Goal: Task Accomplishment & Management: Manage account settings

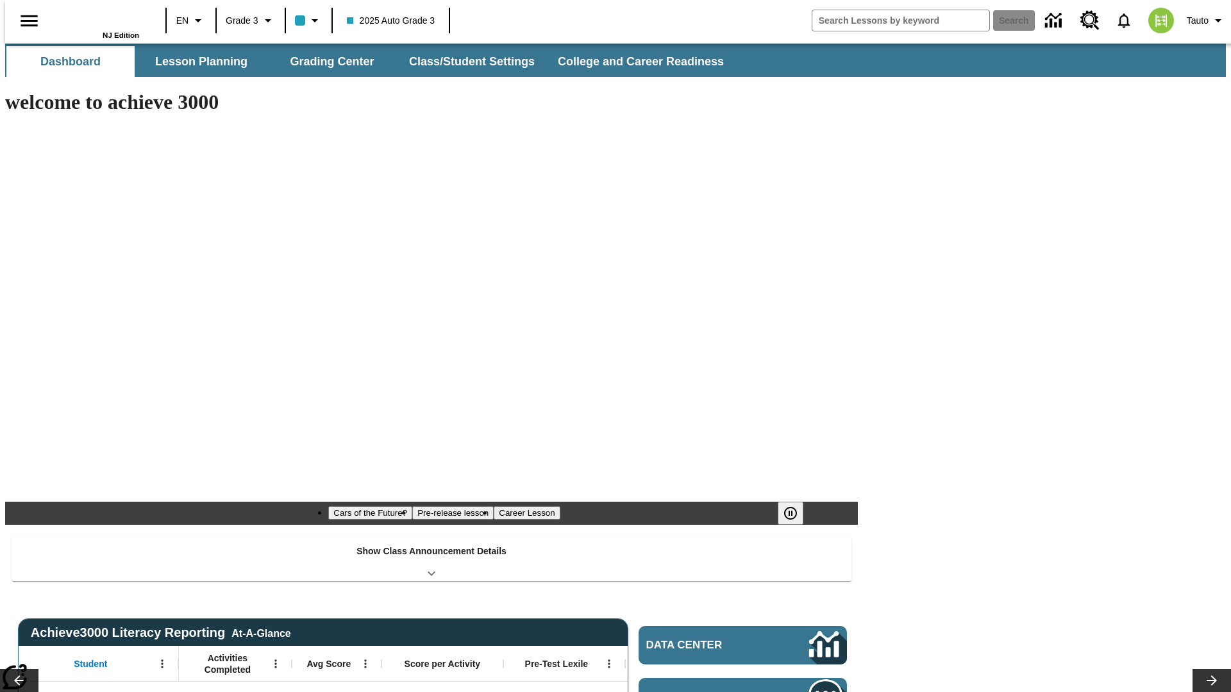
type input "-1"
click at [466, 62] on button "Class/Student Settings" at bounding box center [472, 61] width 147 height 31
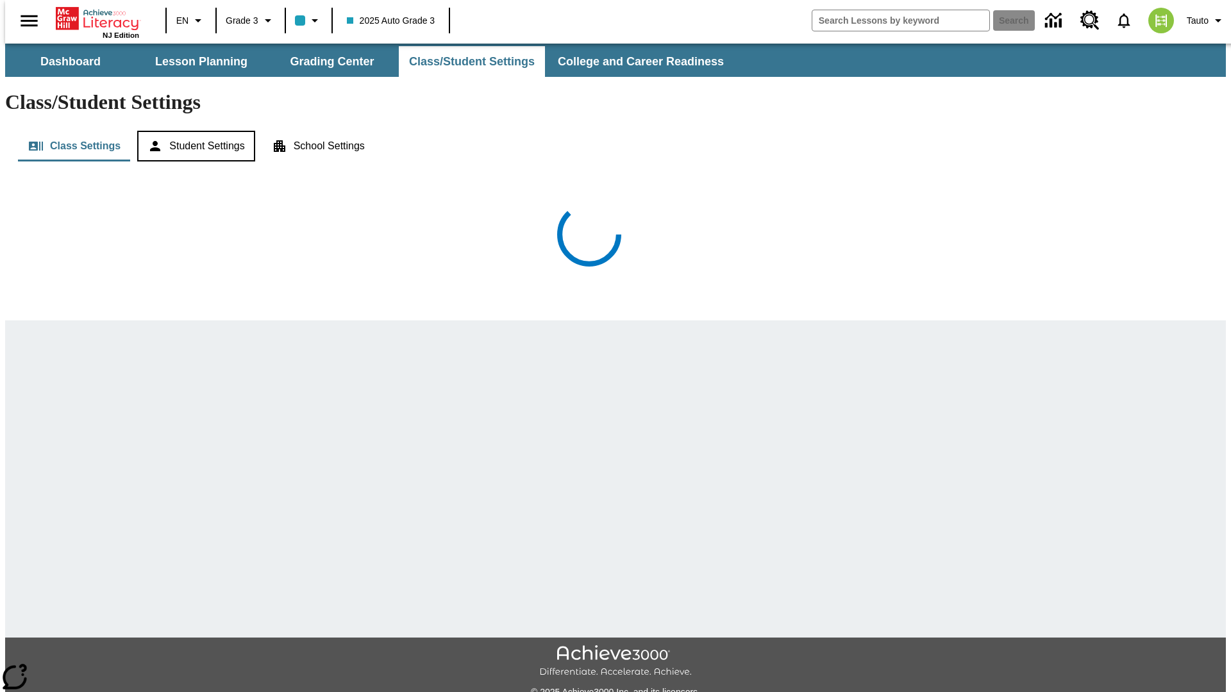
click at [192, 131] on button "Student Settings" at bounding box center [195, 146] width 117 height 31
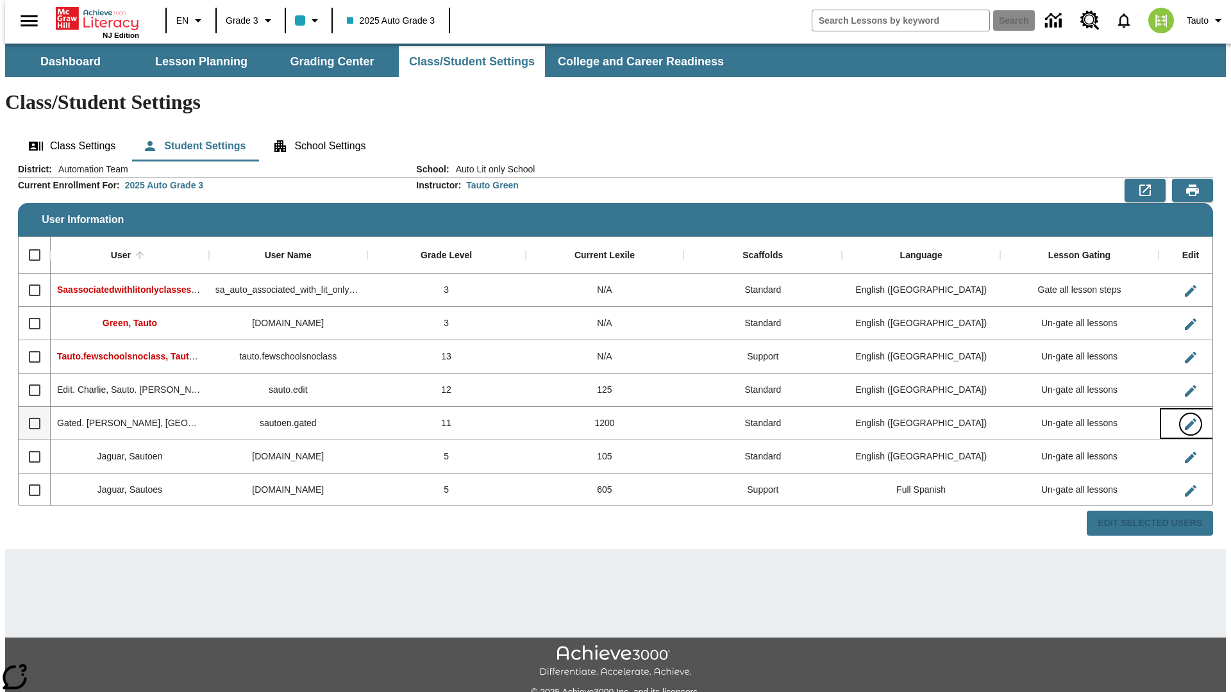
click at [1185, 419] on icon "Edit User" at bounding box center [1191, 425] width 12 height 12
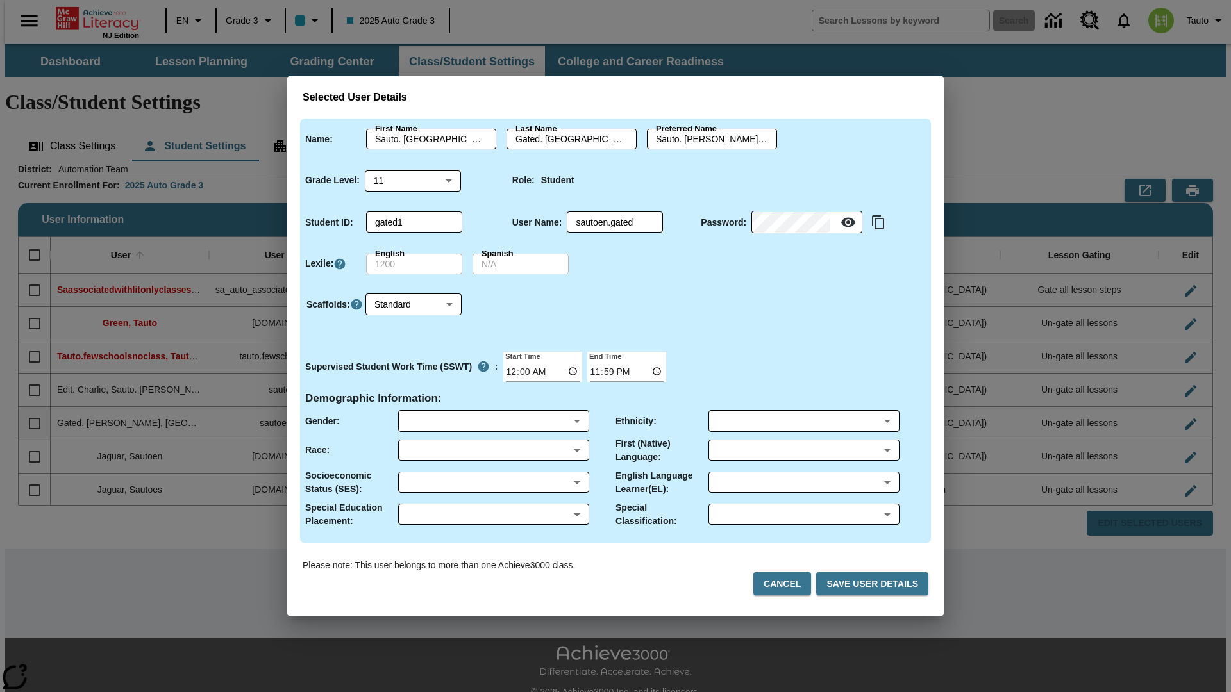
type input "Frederique"
click at [789, 584] on button "Cancel" at bounding box center [782, 584] width 58 height 24
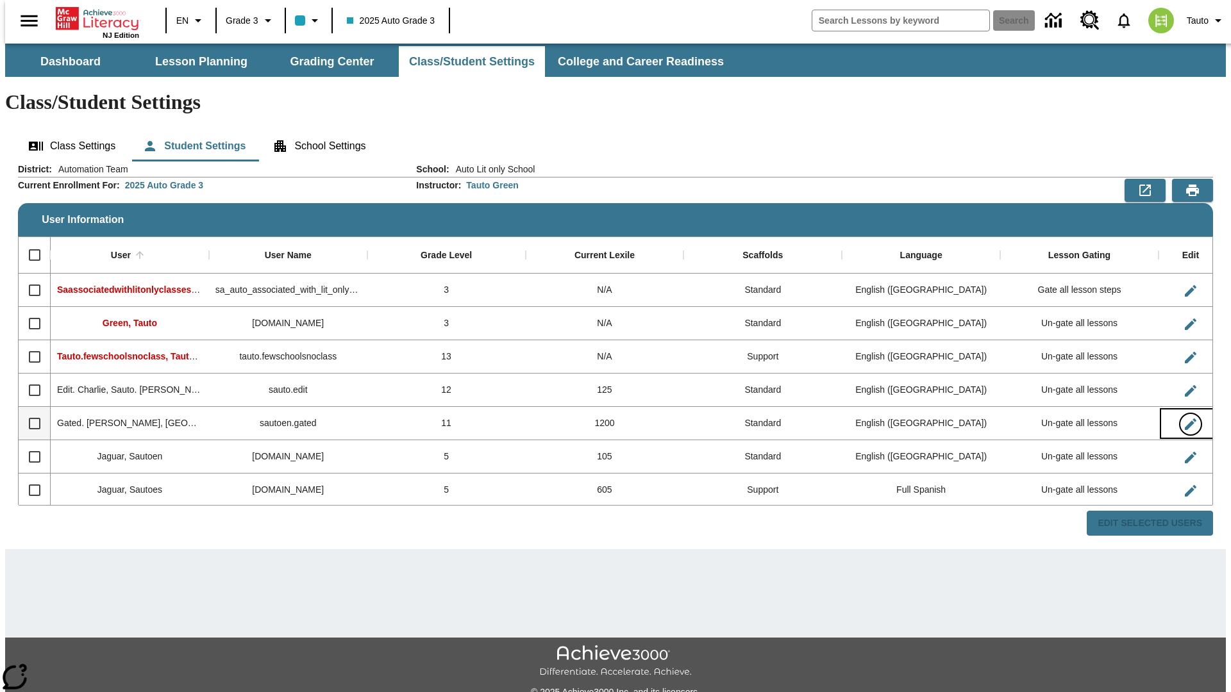
click at [1185, 419] on icon "Edit User" at bounding box center [1191, 425] width 12 height 12
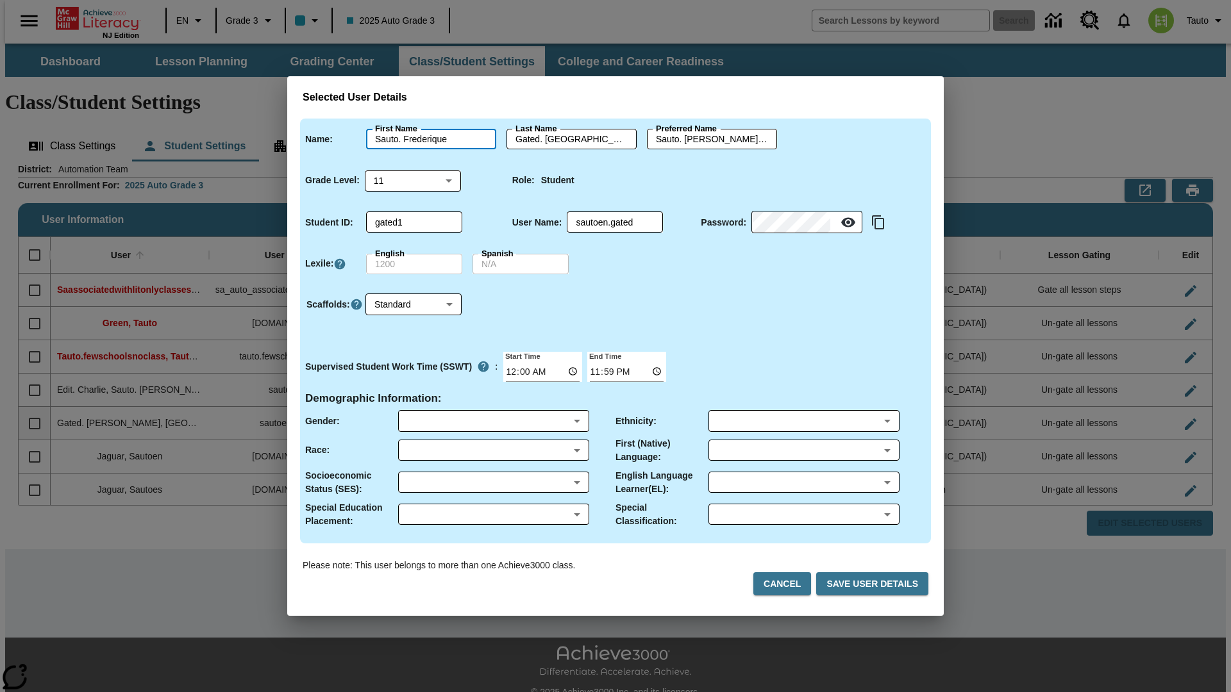
type input "Sauto. Frederique"
type input "Gated. Frederique"
type input "Sauto. Frederique.Gated. Frederique"
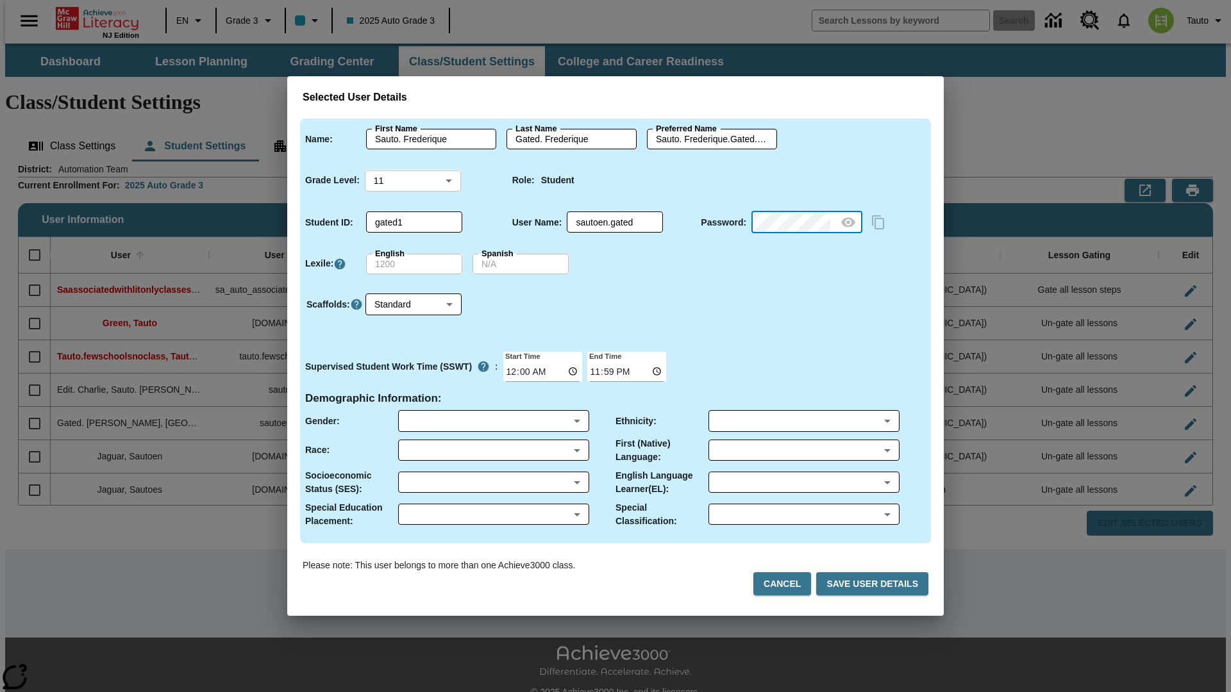
click at [413, 180] on body "Skip to main content NJ Edition EN Grade 3 2025 Auto Grade 3 Search 0 Tauto Das…" at bounding box center [615, 382] width 1221 height 677
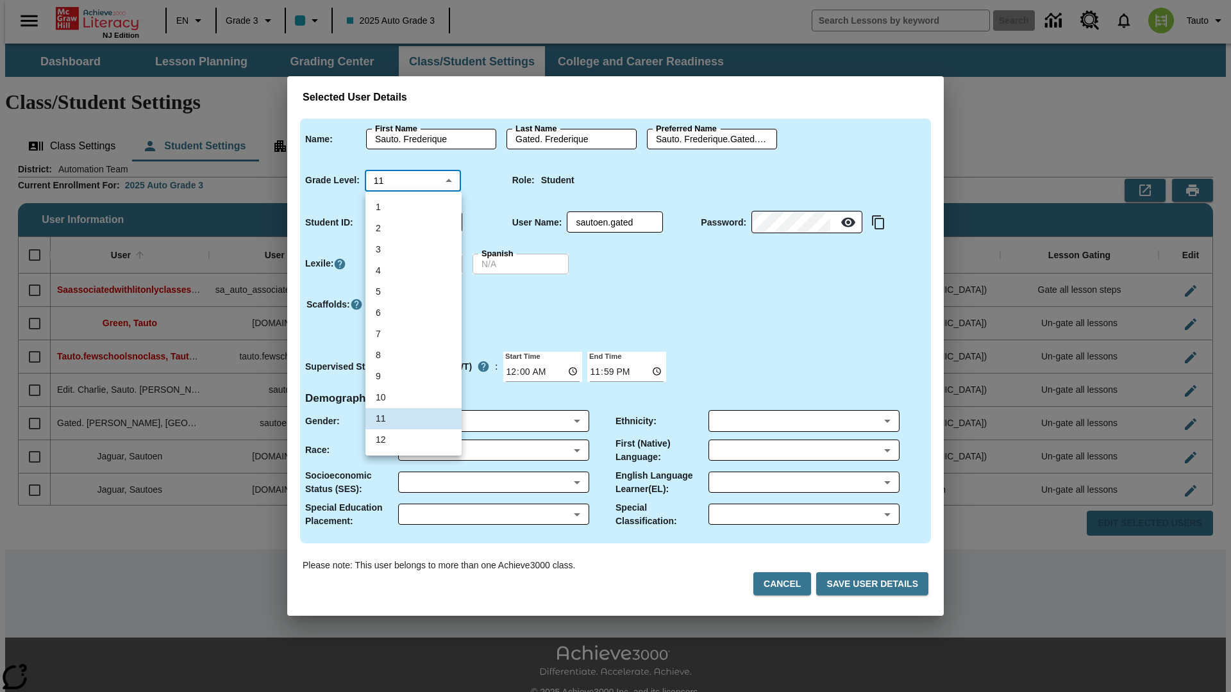
click at [413, 419] on li "11" at bounding box center [413, 418] width 96 height 21
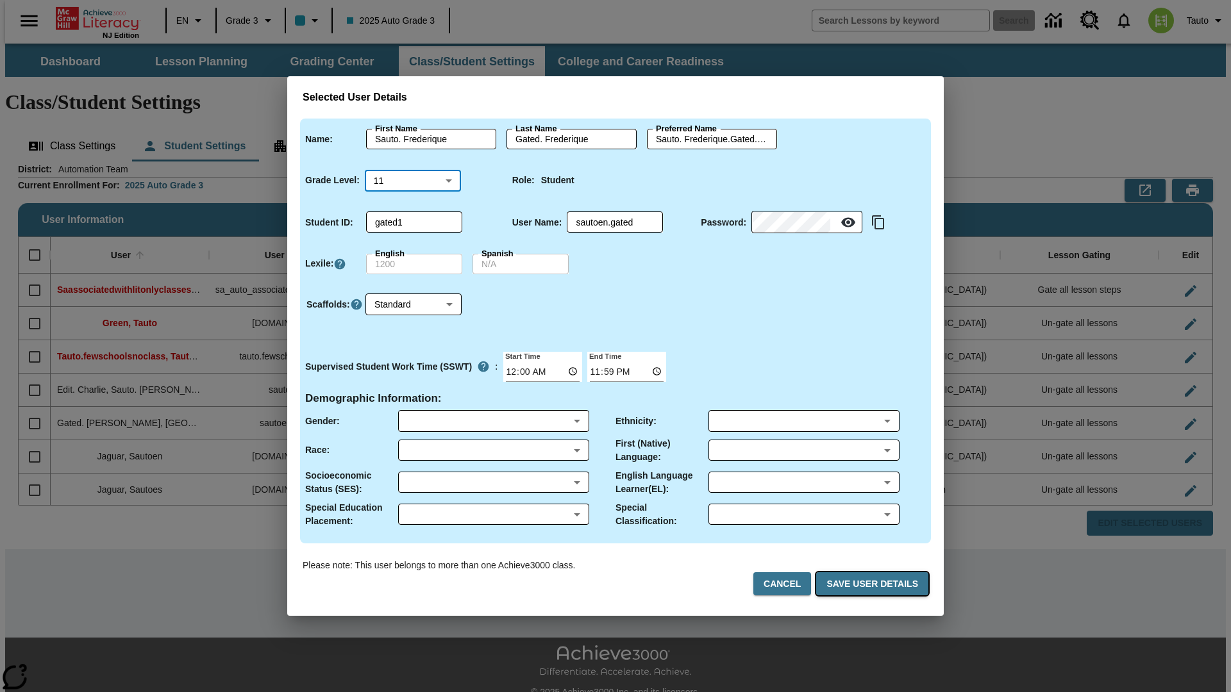
click at [875, 584] on button "Save User Details" at bounding box center [872, 584] width 112 height 24
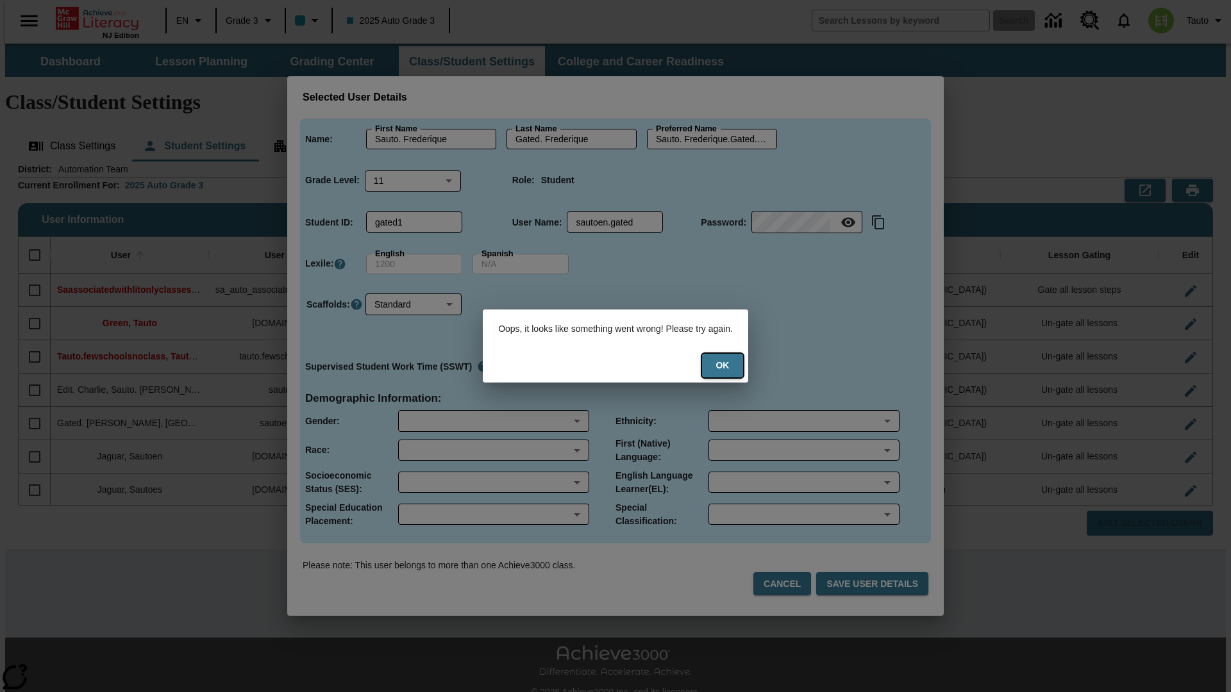
click at [727, 365] on button "Ok" at bounding box center [722, 366] width 41 height 24
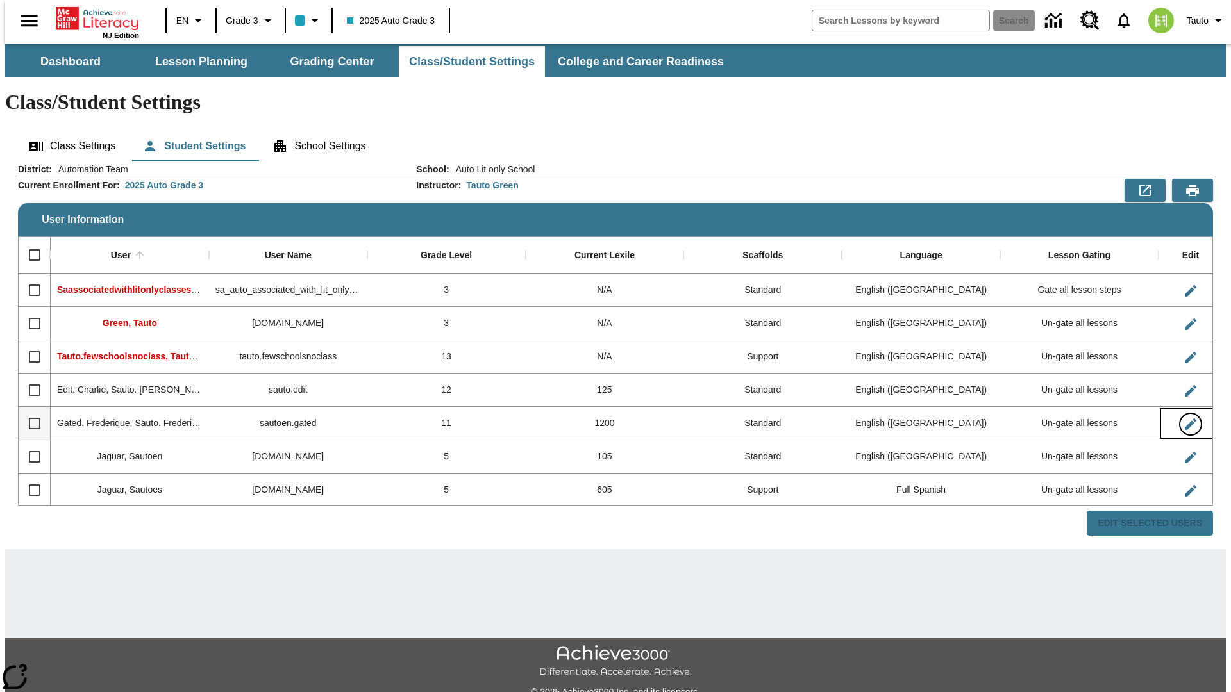
click at [1185, 419] on icon "Edit User" at bounding box center [1191, 425] width 12 height 12
